Goal: Task Accomplishment & Management: Use online tool/utility

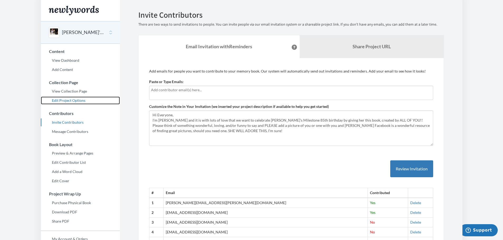
click at [78, 99] on link "Edit Project Options" at bounding box center [80, 100] width 79 height 8
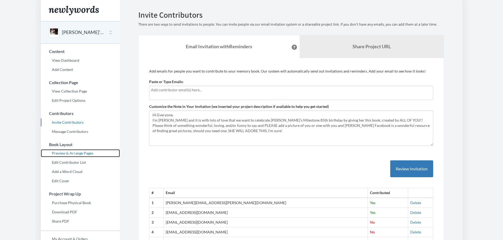
click at [92, 151] on link "Preview & Arrange Pages" at bounding box center [80, 153] width 79 height 8
